Goal: Information Seeking & Learning: Learn about a topic

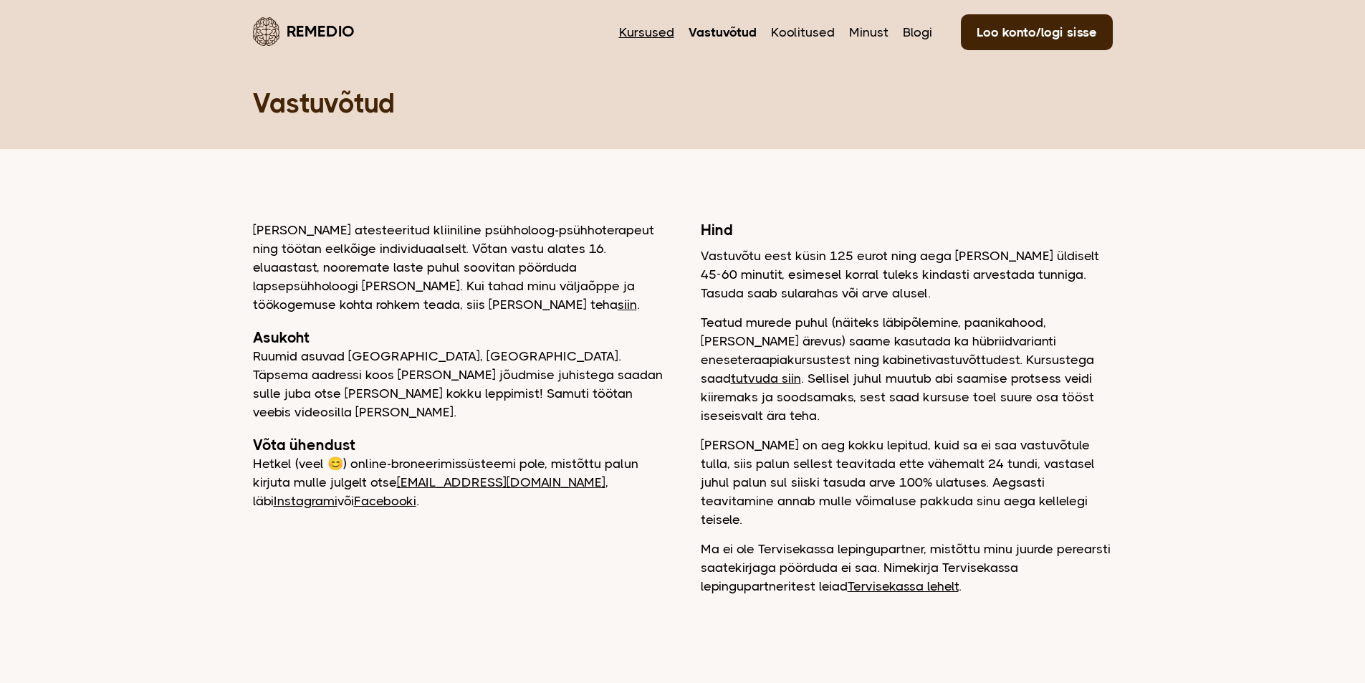
click at [654, 32] on link "Kursused" at bounding box center [646, 32] width 55 height 19
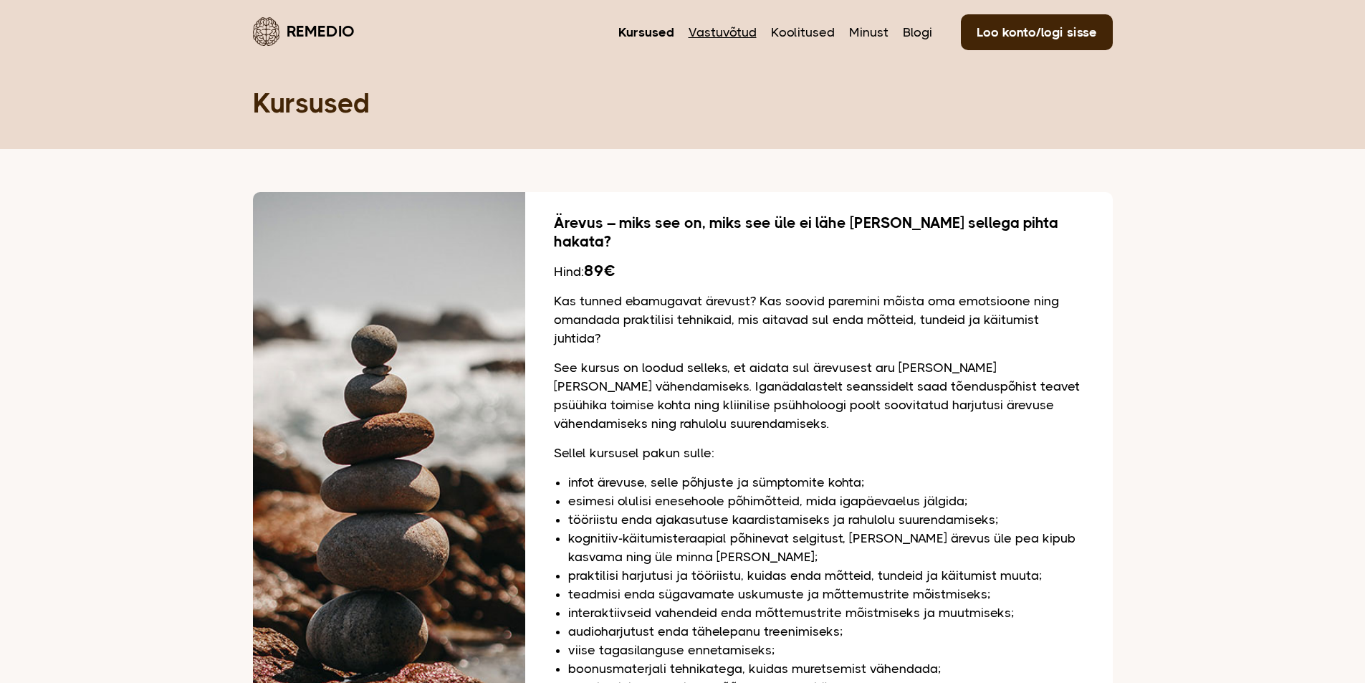
click at [716, 33] on link "Vastuvõtud" at bounding box center [722, 32] width 68 height 19
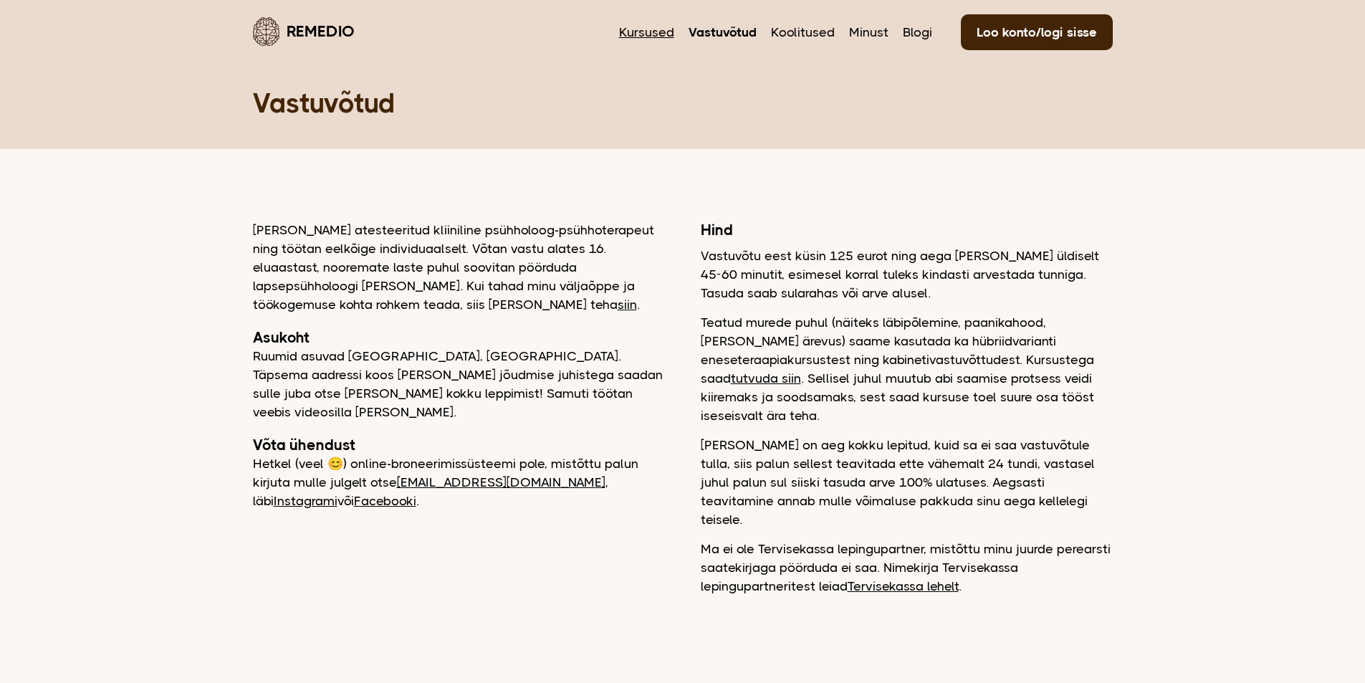
click at [644, 29] on link "Kursused" at bounding box center [646, 32] width 55 height 19
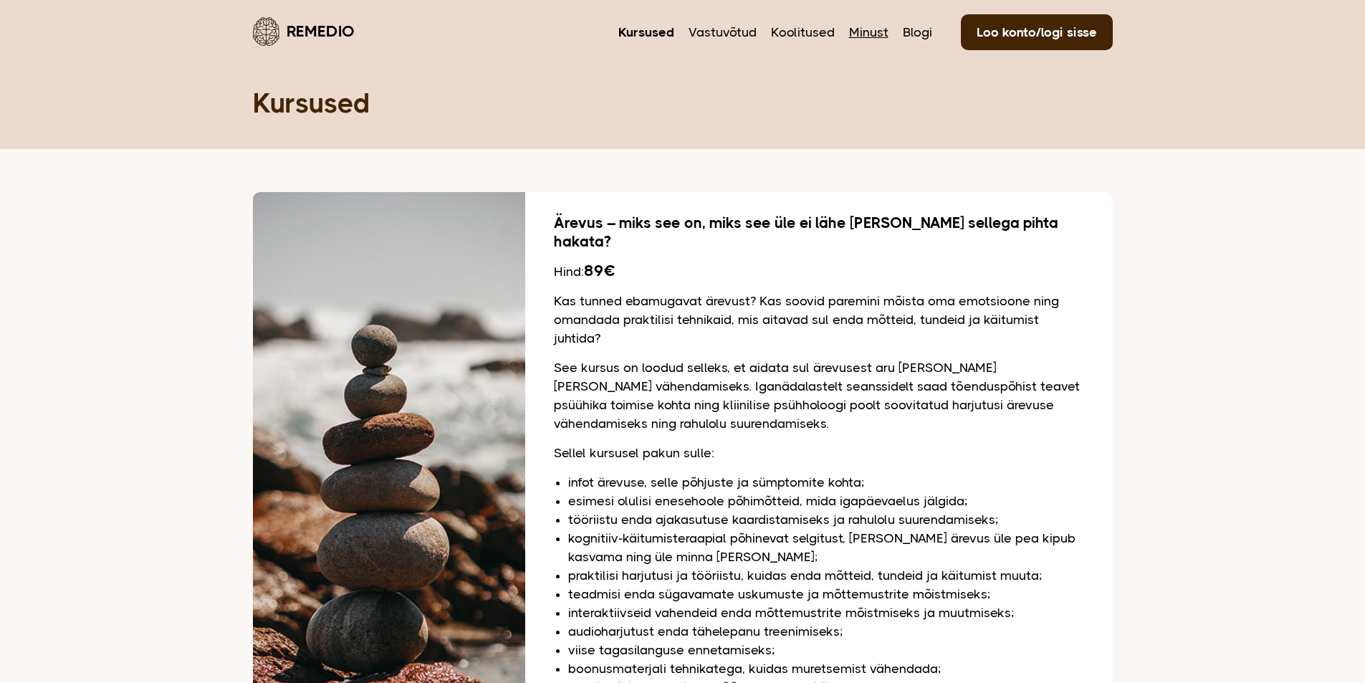
click at [860, 34] on link "Minust" at bounding box center [868, 32] width 39 height 19
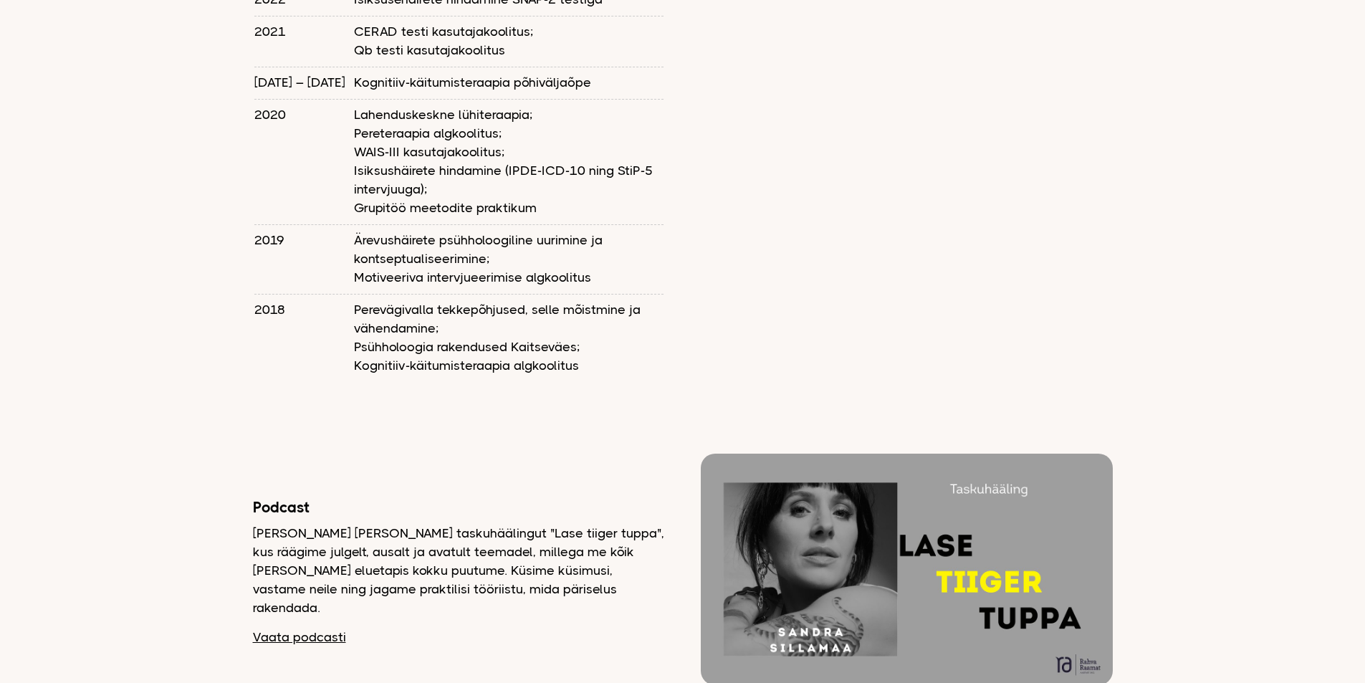
scroll to position [2149, 0]
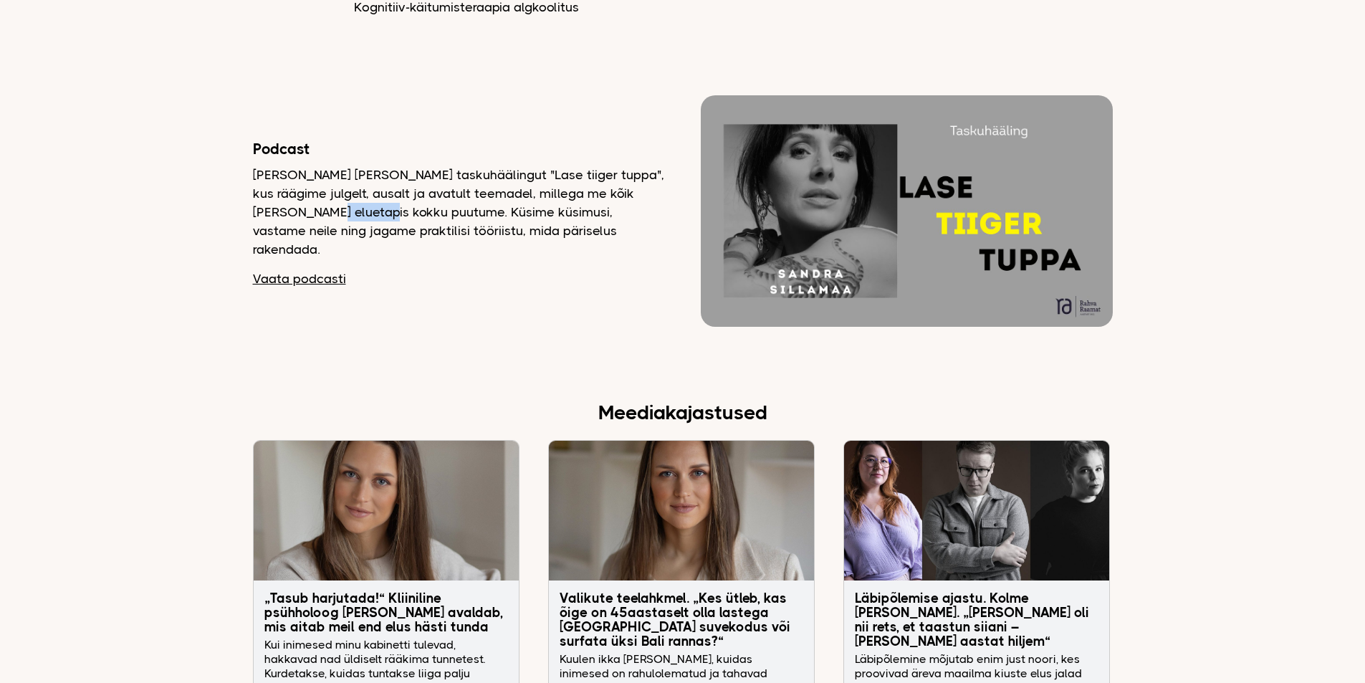
drag, startPoint x: 320, startPoint y: 183, endPoint x: 375, endPoint y: 184, distance: 54.4
click at [375, 184] on p "[PERSON_NAME] [PERSON_NAME] taskuhäälingut "Lase tiiger tuppa", kus räägime jul…" at bounding box center [459, 211] width 412 height 93
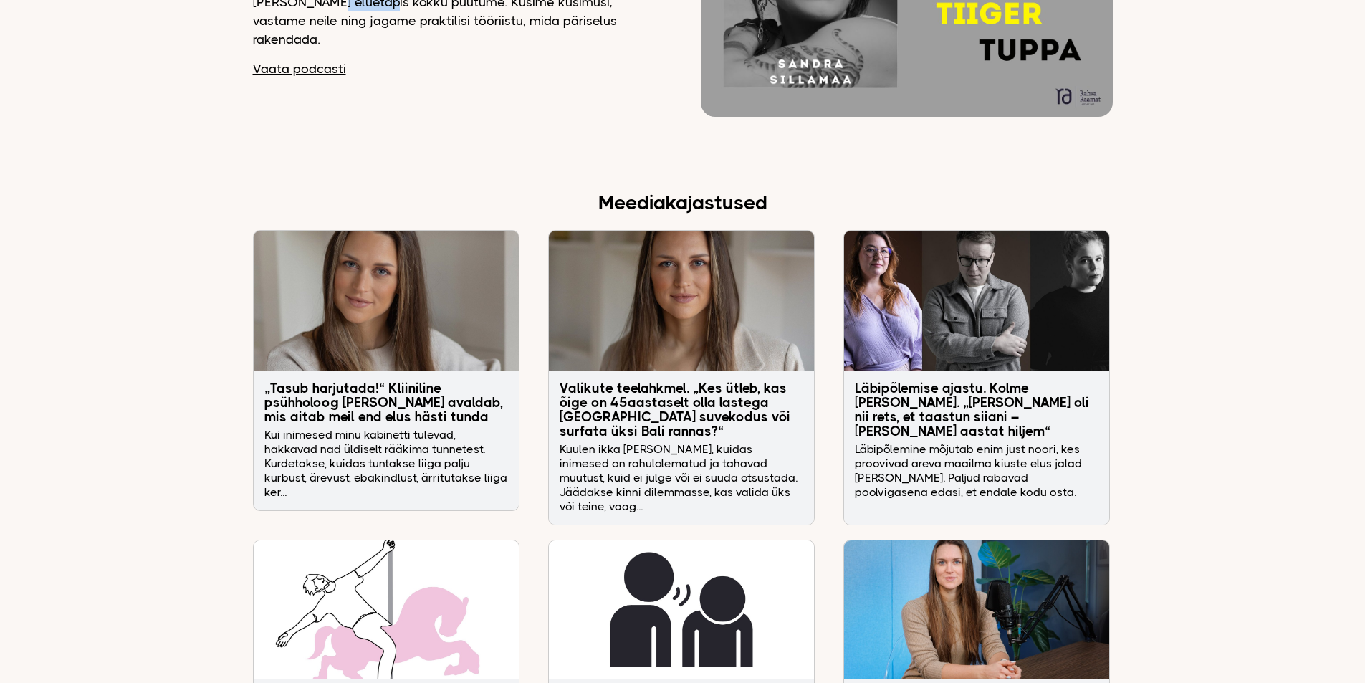
scroll to position [2364, 0]
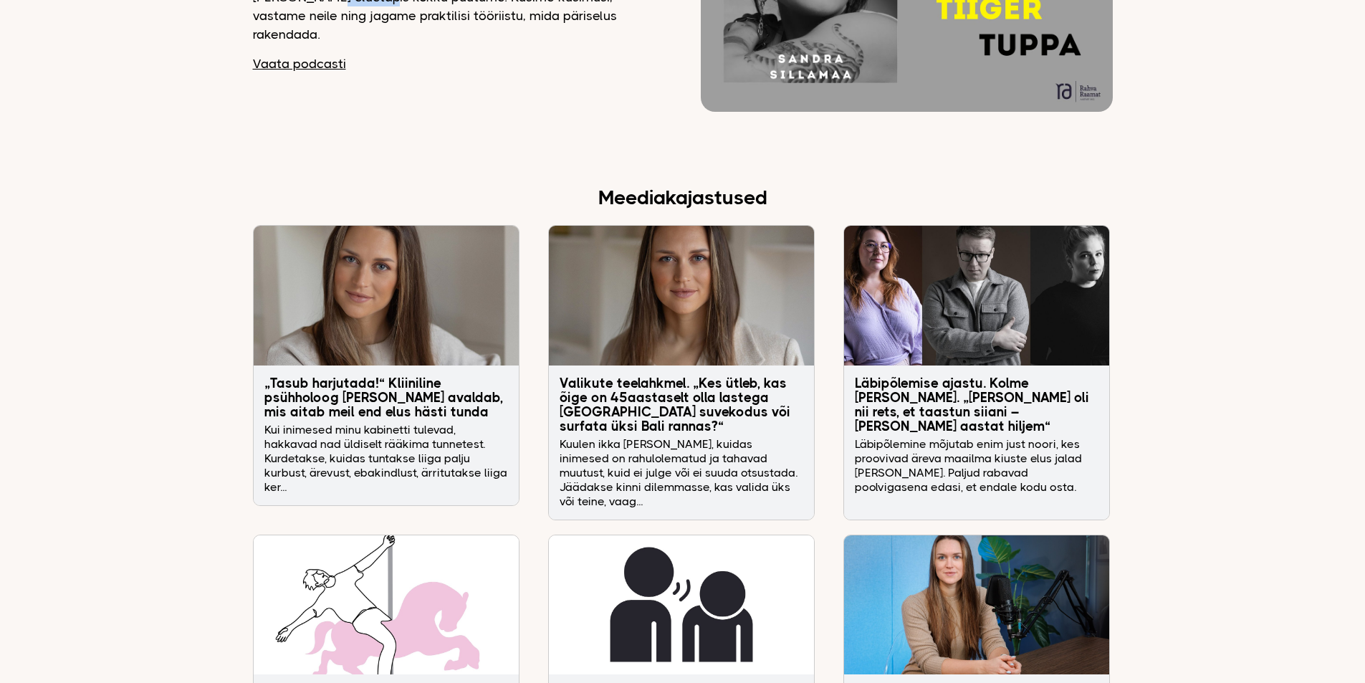
click at [610, 376] on h3 "Valikute teelahkmel. „Kes ütleb, kas õige on 45aastaselt olla lastega [GEOGRAPH…" at bounding box center [681, 404] width 244 height 57
